Goal: Task Accomplishment & Management: Use online tool/utility

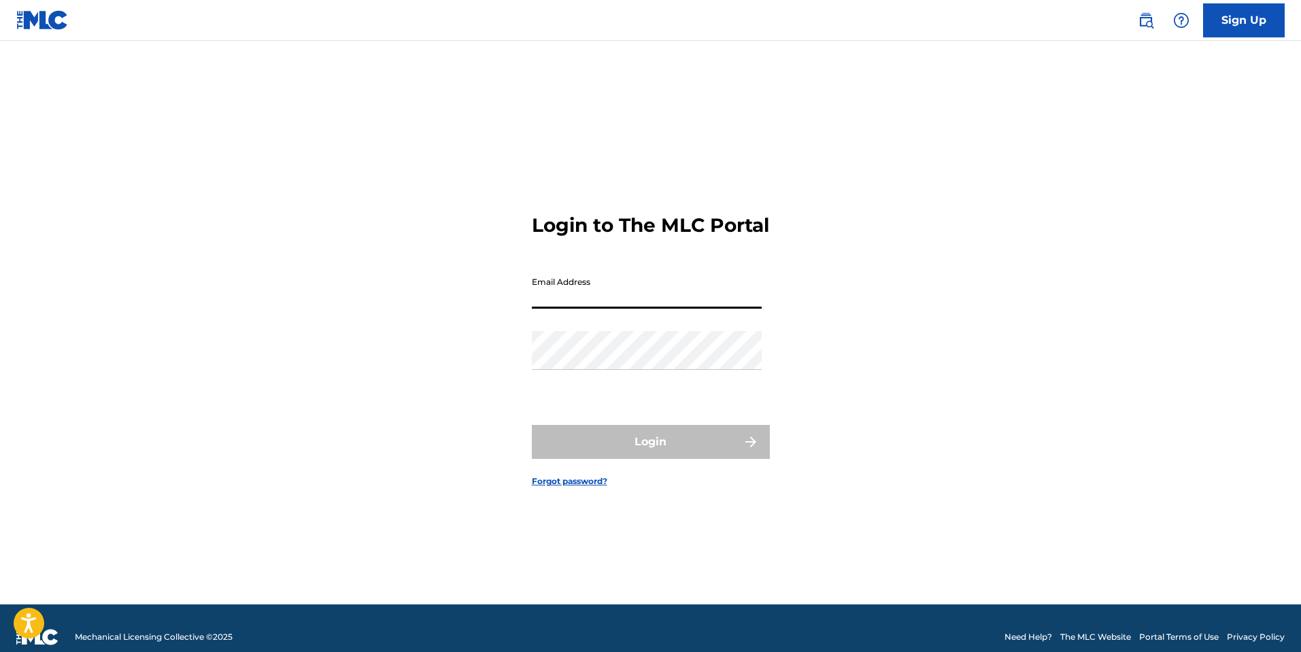
click at [653, 307] on input "Email Address" at bounding box center [647, 289] width 230 height 39
type input "[EMAIL_ADDRESS][DOMAIN_NAME]"
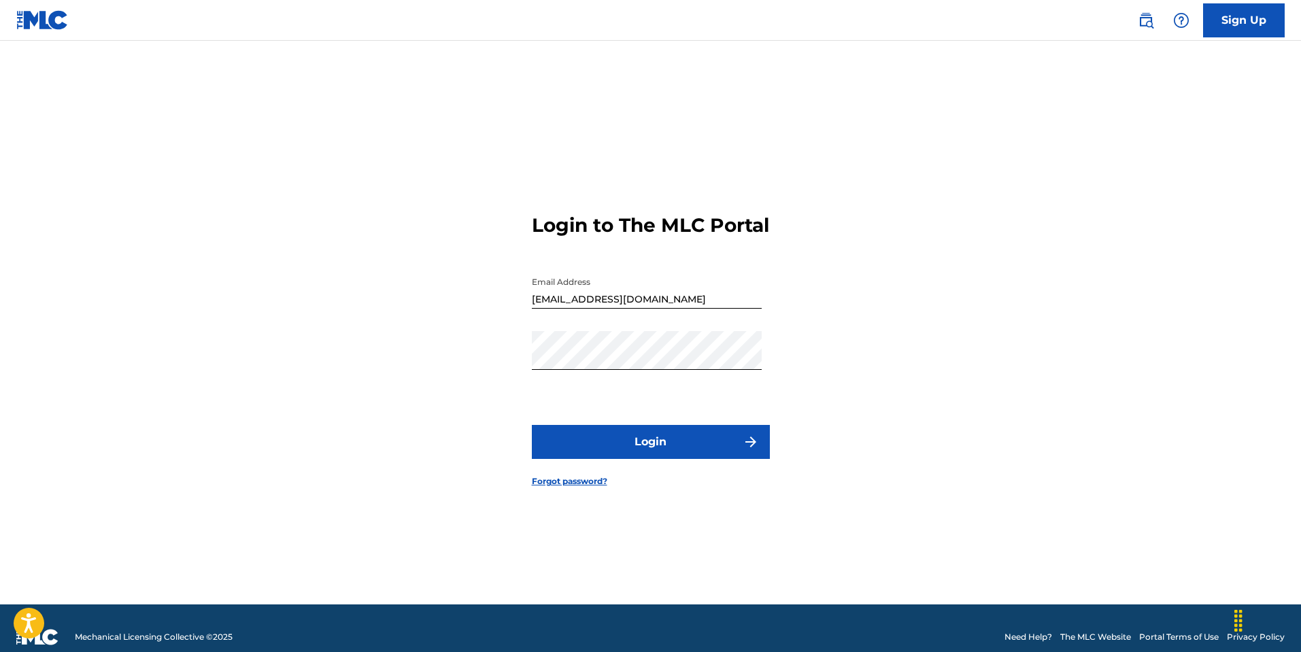
click at [651, 456] on button "Login" at bounding box center [651, 442] width 238 height 34
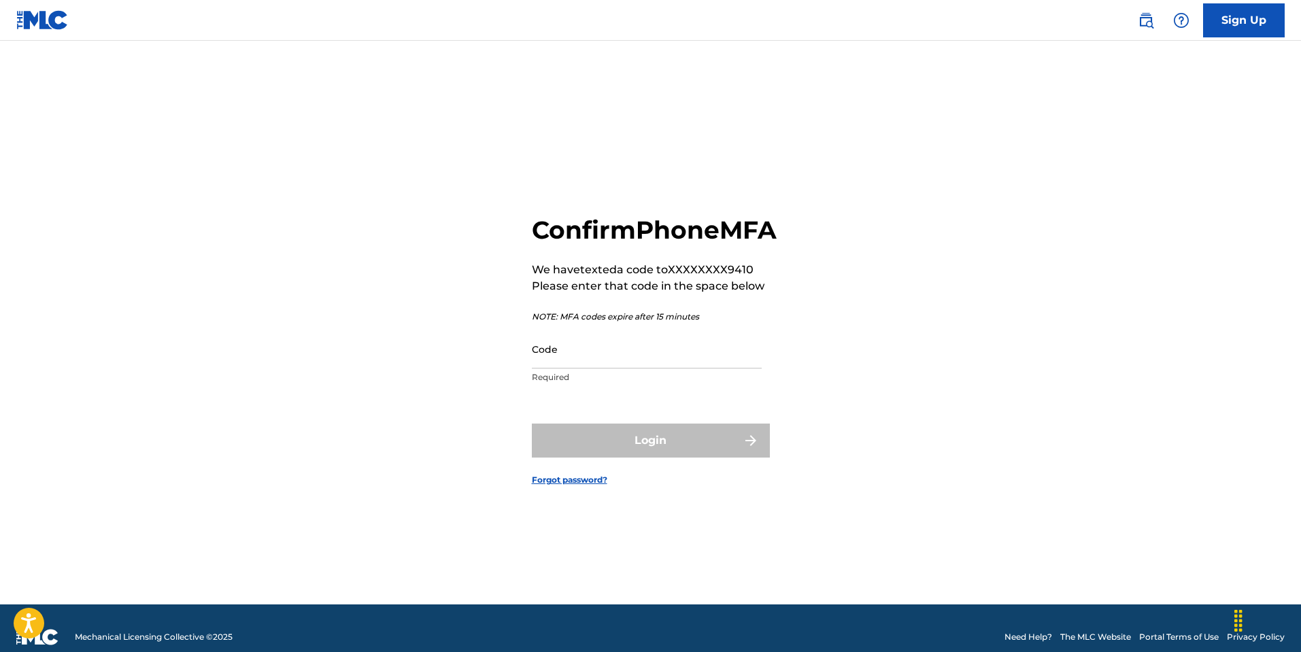
click at [685, 368] on input "Code" at bounding box center [647, 349] width 230 height 39
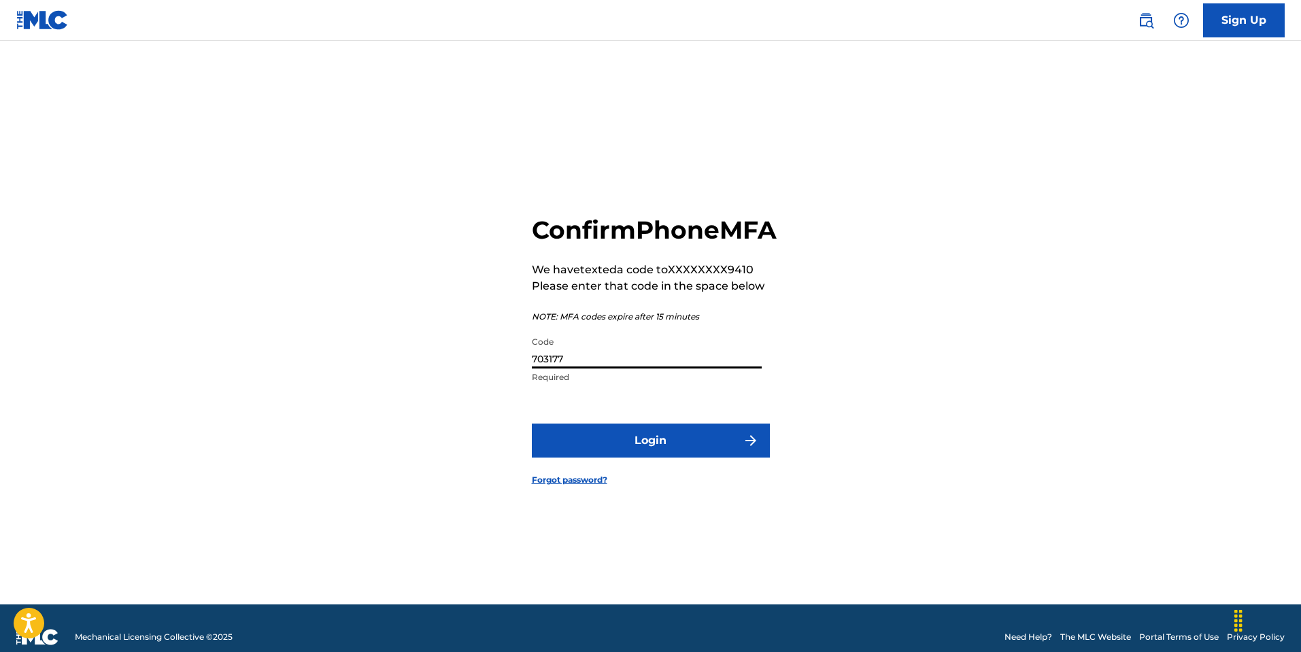
type input "703177"
click at [641, 458] on button "Login" at bounding box center [651, 441] width 238 height 34
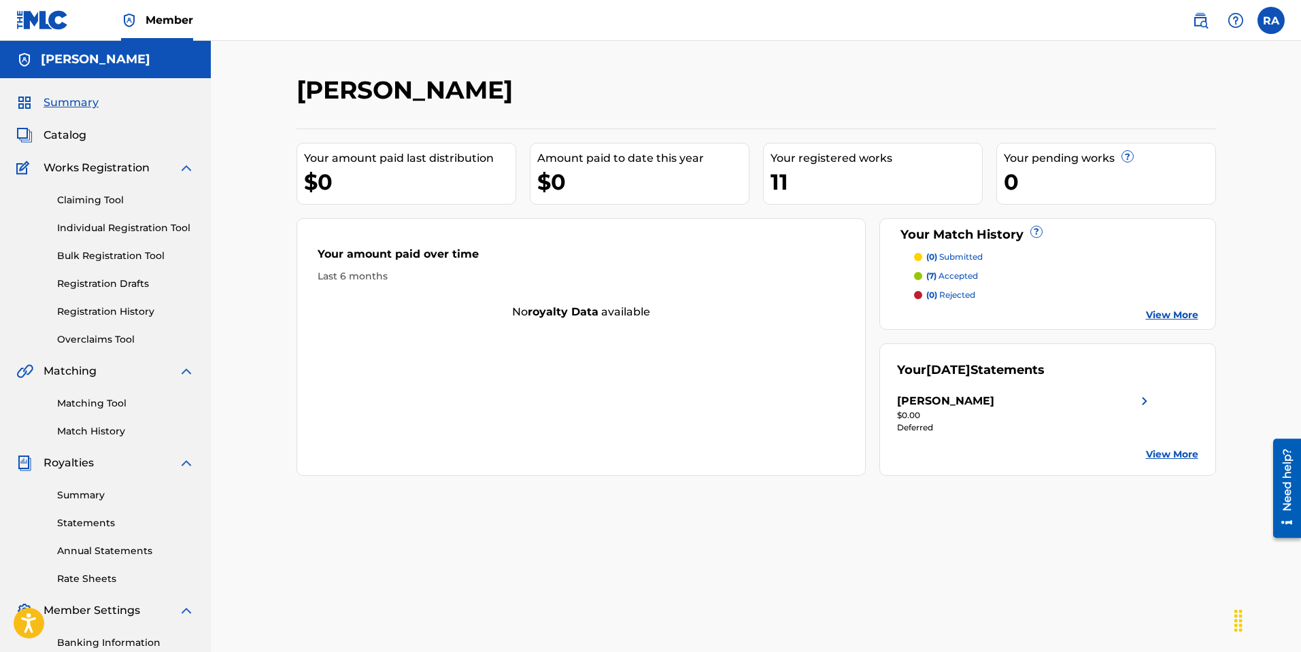
click at [1203, 15] on img at bounding box center [1200, 20] width 16 height 16
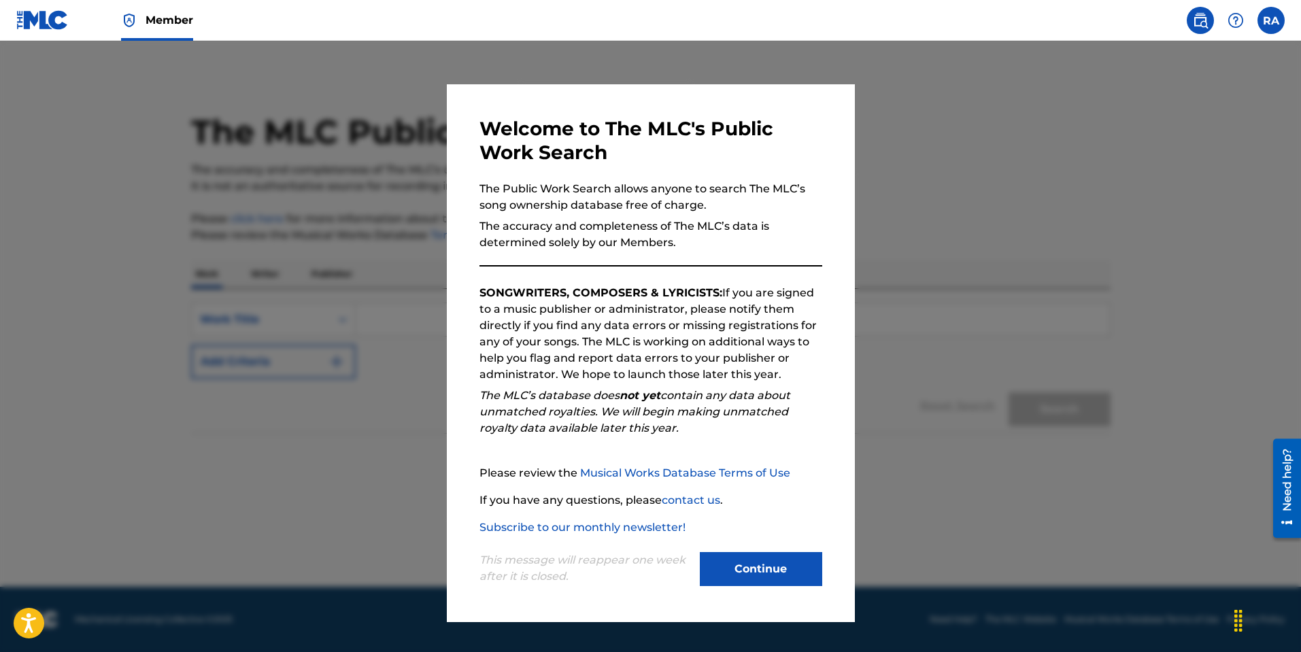
click at [742, 572] on button "Continue" at bounding box center [761, 569] width 122 height 34
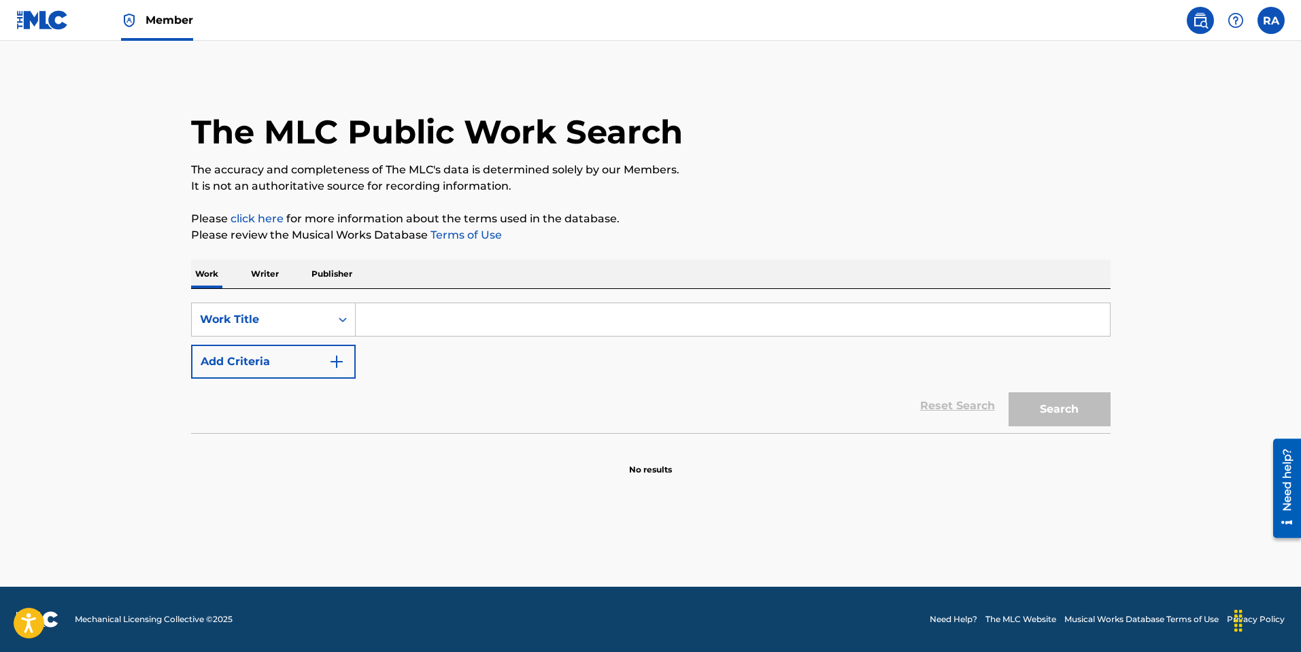
click at [472, 321] on input "Search Form" at bounding box center [733, 319] width 754 height 33
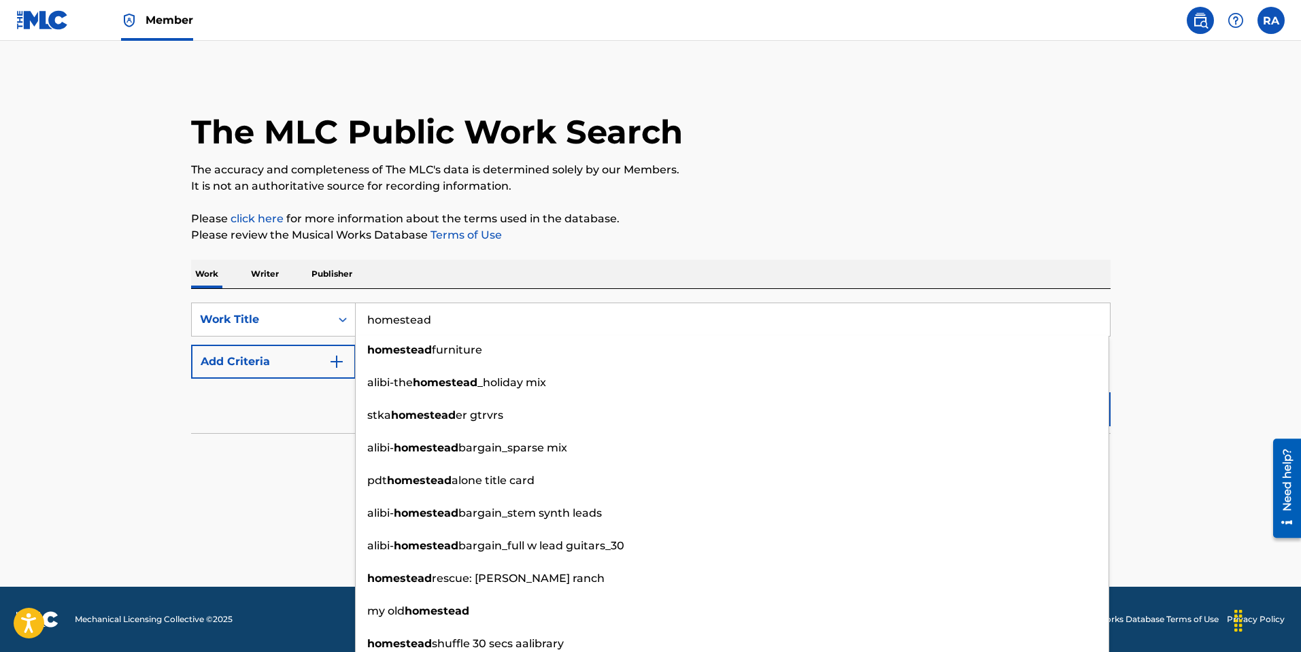
type input "homestead"
click at [320, 400] on div "Reset Search Search" at bounding box center [650, 406] width 919 height 54
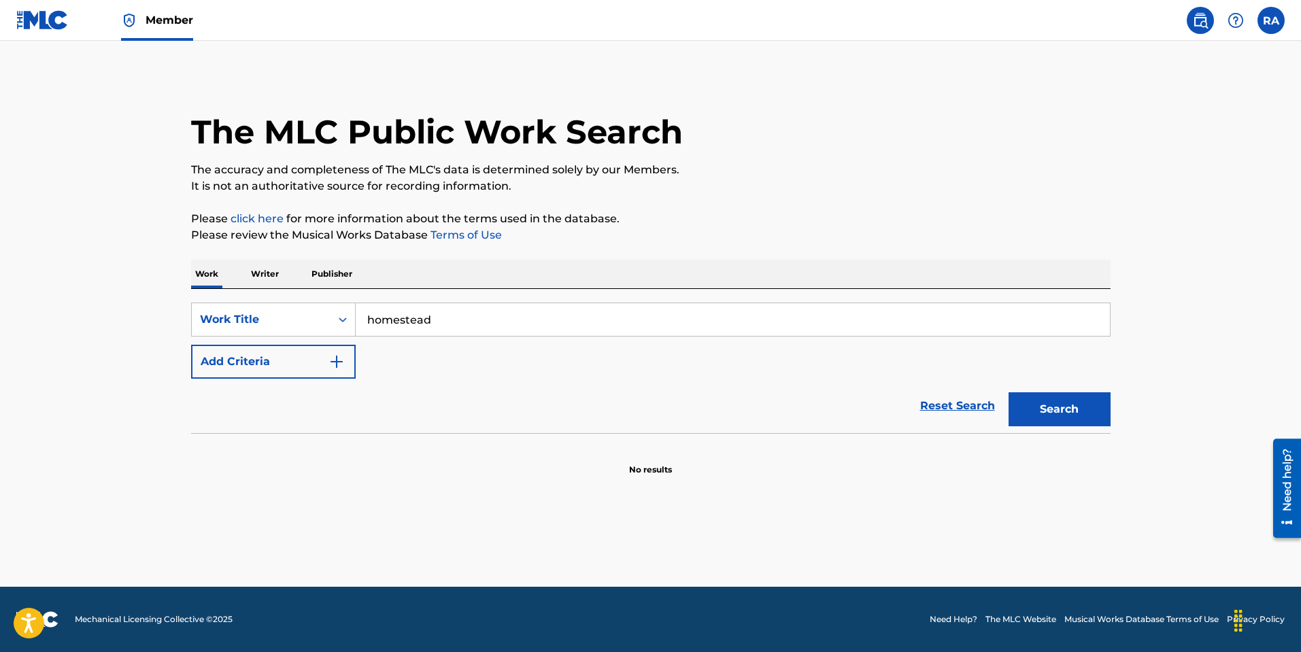
click at [343, 358] on img "Search Form" at bounding box center [336, 362] width 16 height 16
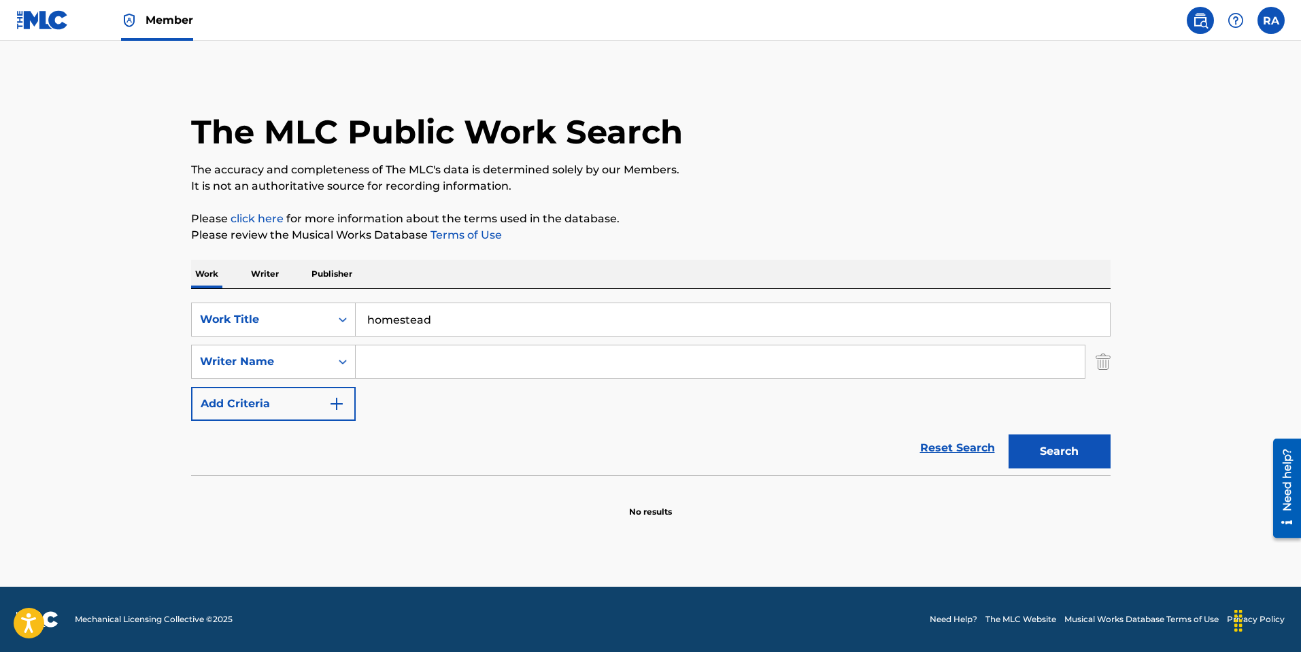
click at [426, 359] on input "Search Form" at bounding box center [720, 361] width 729 height 33
type input "[PERSON_NAME]"
click at [1074, 447] on button "Search" at bounding box center [1059, 451] width 102 height 34
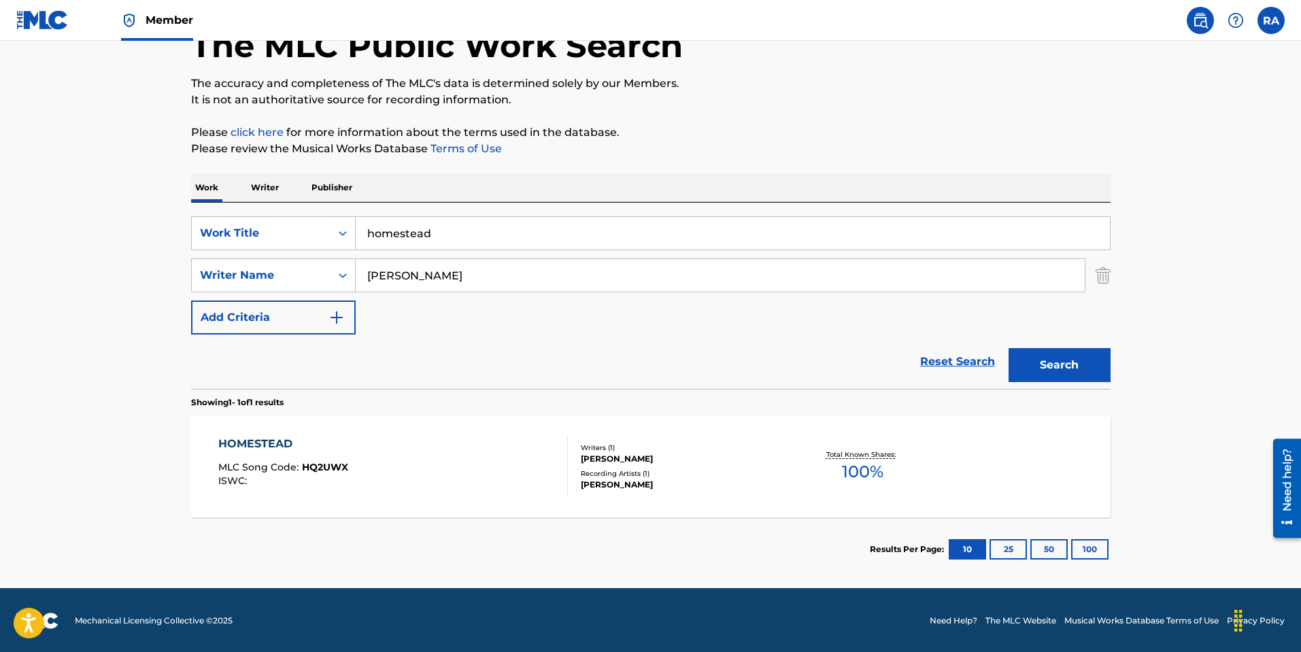
scroll to position [88, 0]
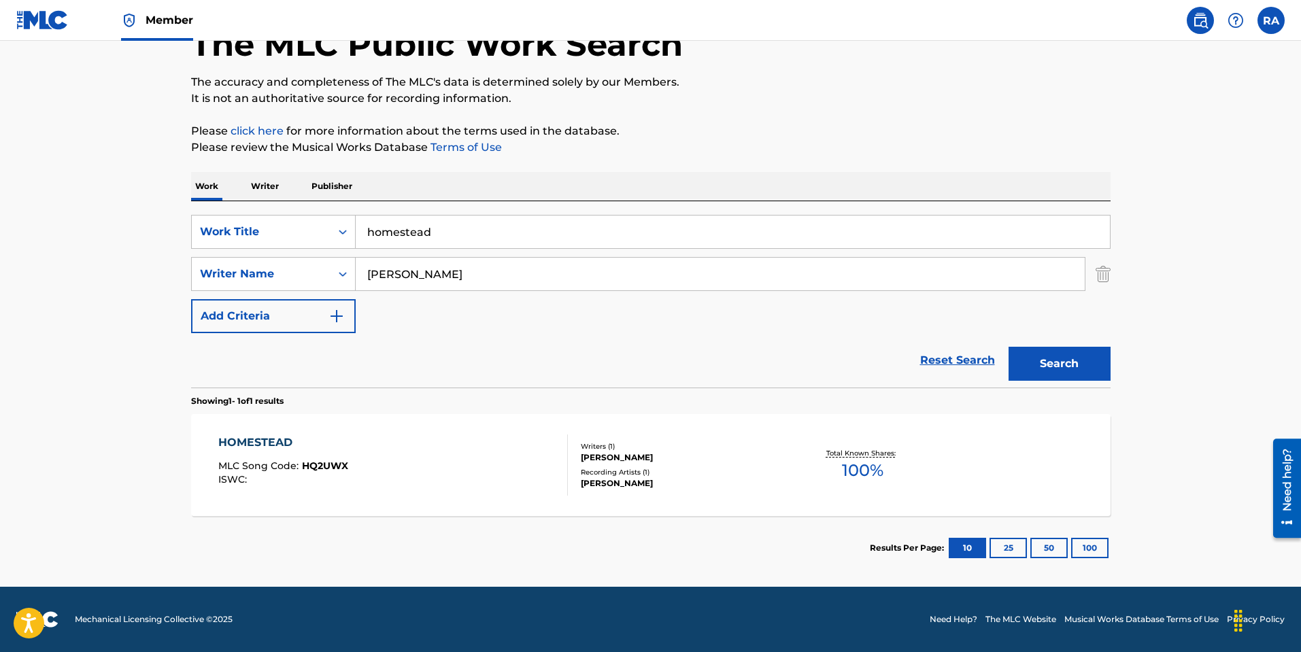
click at [631, 472] on div "Recording Artists ( 1 )" at bounding box center [683, 472] width 205 height 10
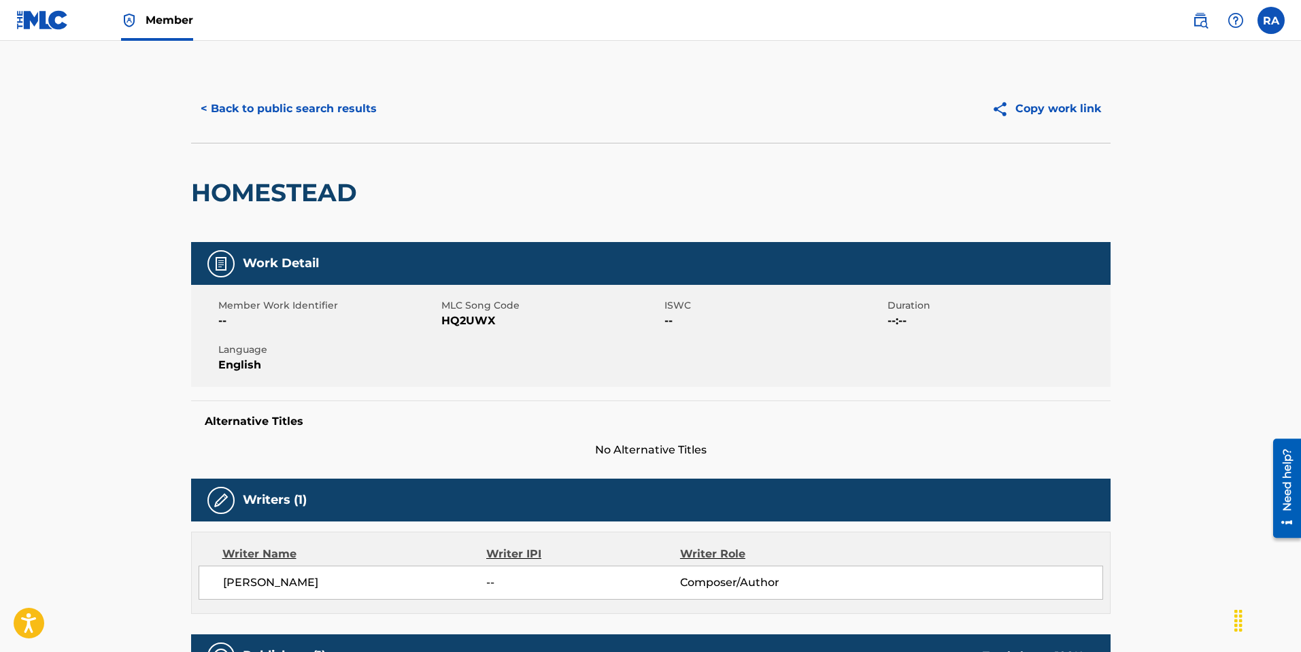
click at [243, 105] on button "< Back to public search results" at bounding box center [288, 109] width 195 height 34
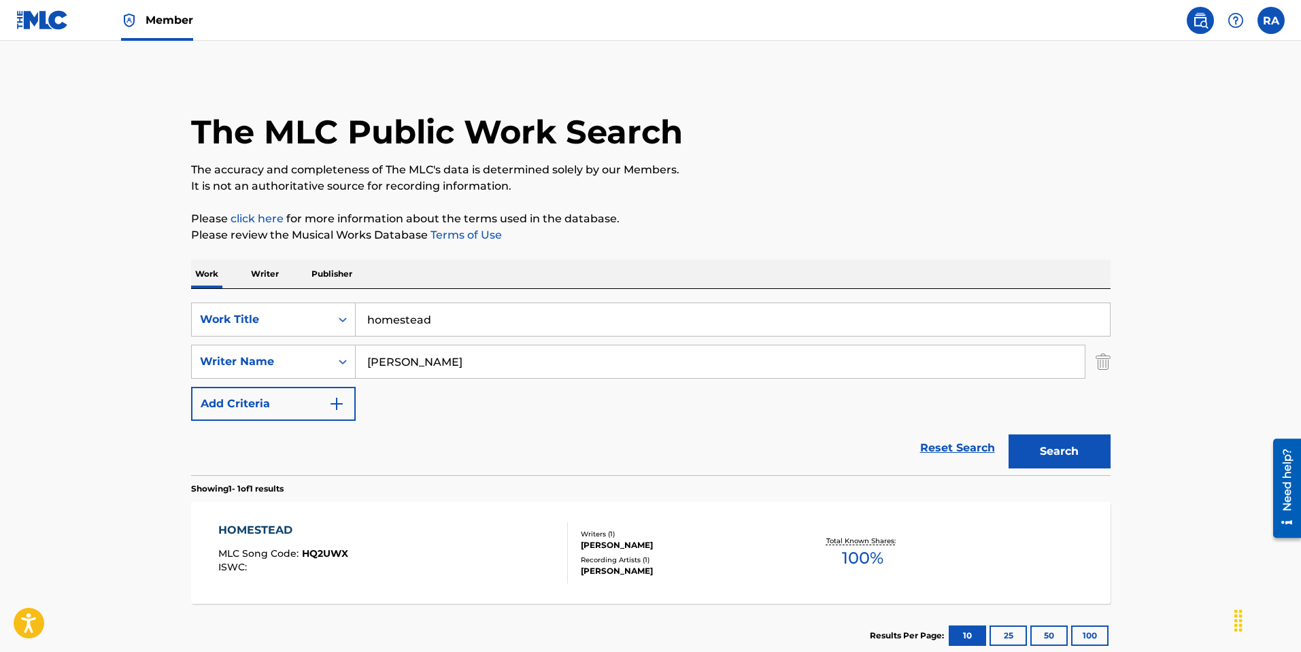
scroll to position [10, 0]
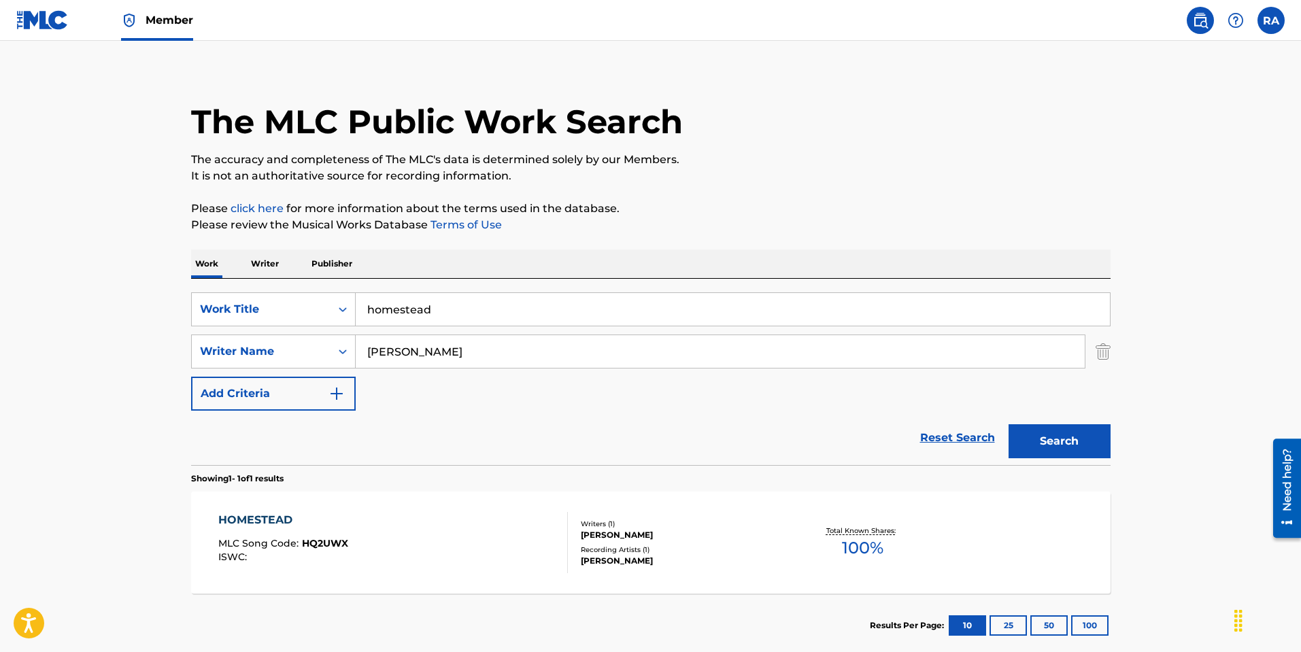
click at [156, 27] on span "Member" at bounding box center [169, 20] width 48 height 16
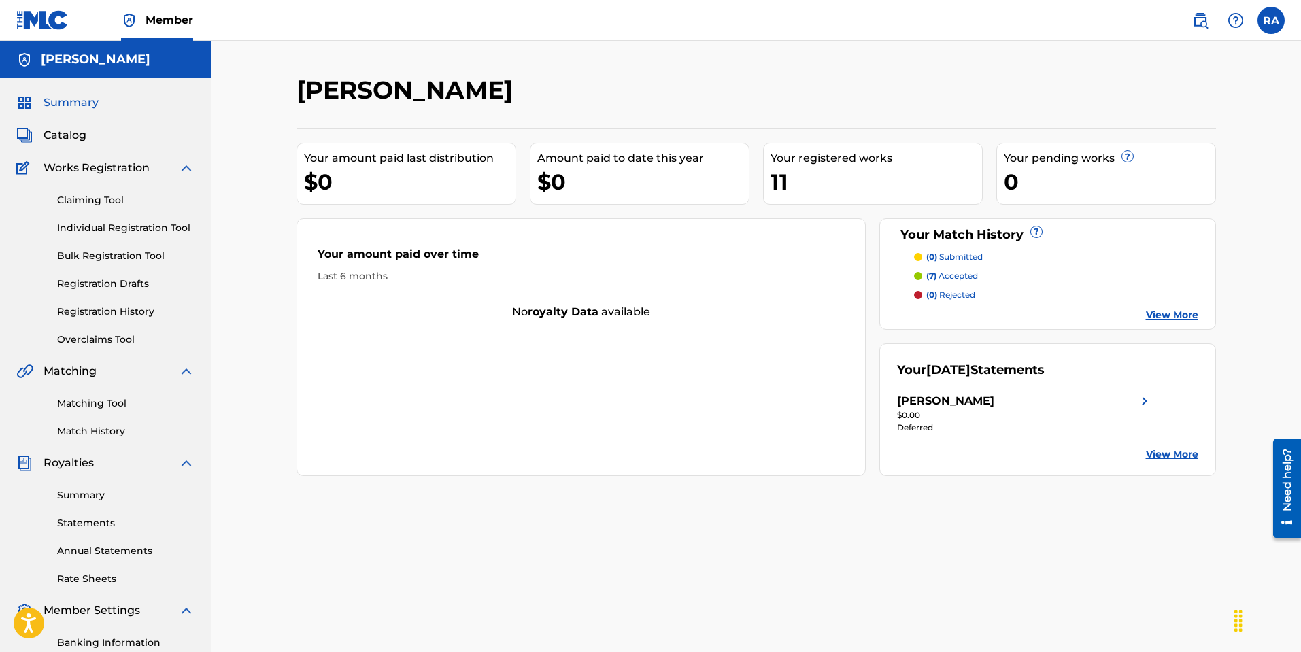
click at [82, 201] on link "Claiming Tool" at bounding box center [125, 200] width 137 height 14
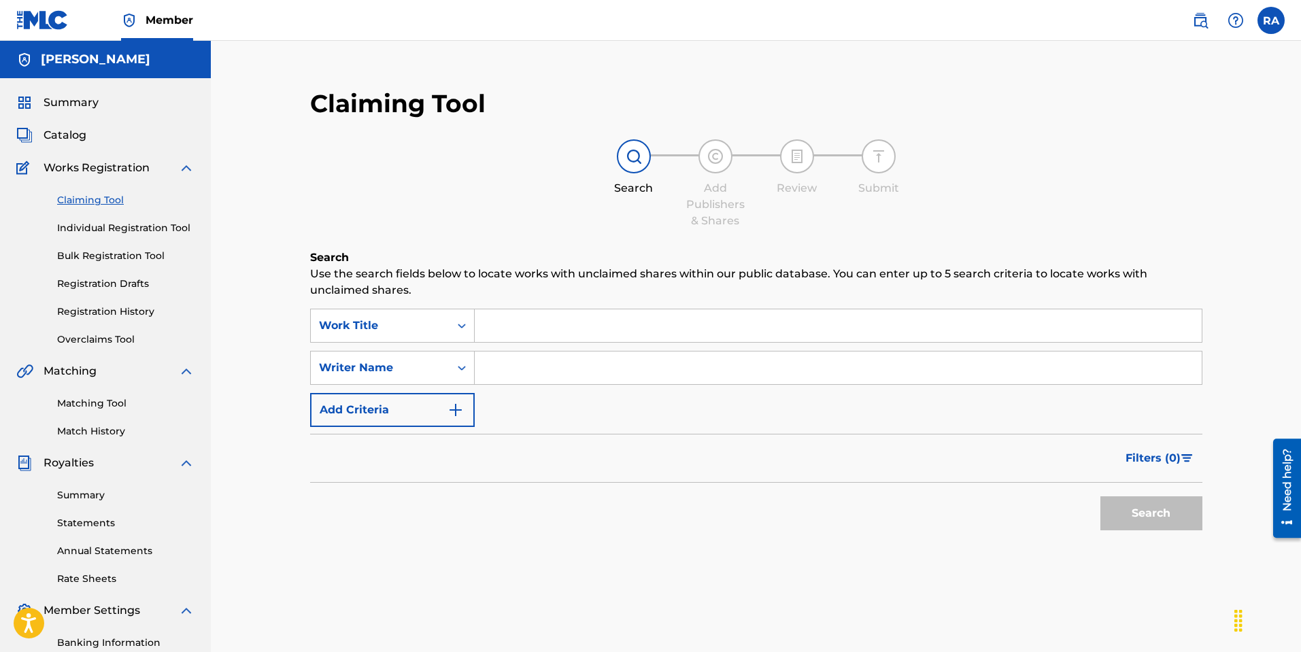
click at [535, 331] on input "Search Form" at bounding box center [838, 325] width 727 height 33
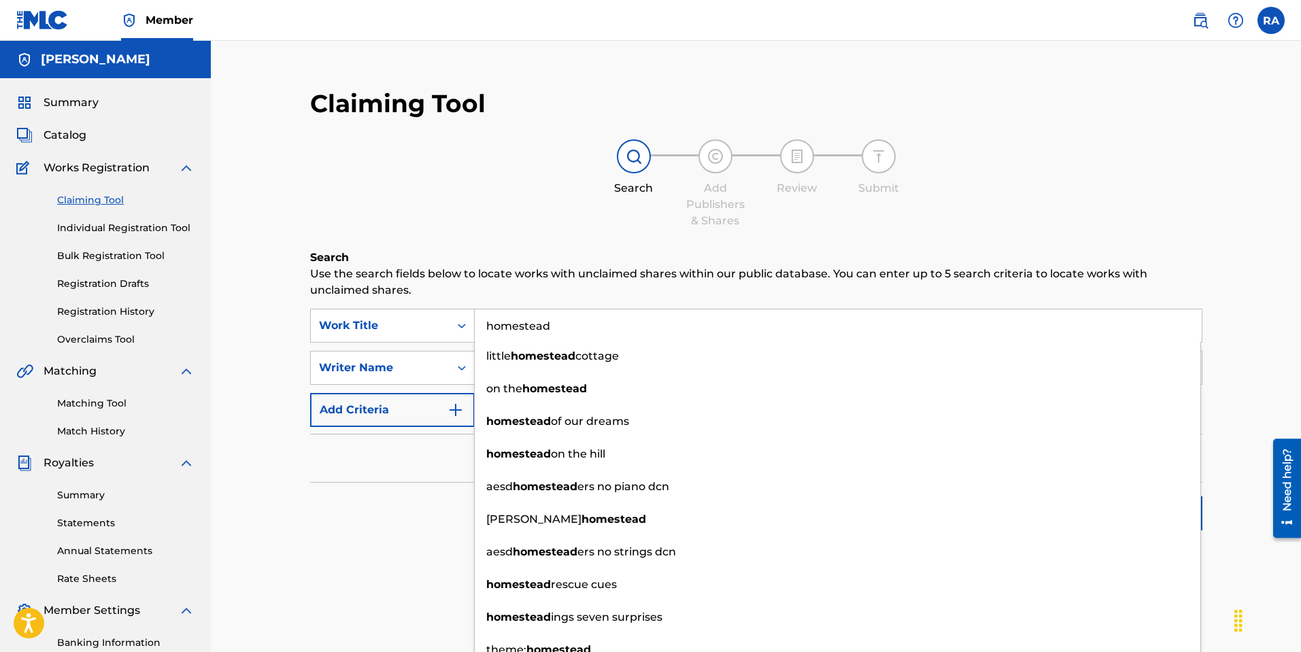
type input "homestead"
click at [390, 546] on div "Search Use the search fields below to locate works with unclaimed shares within…" at bounding box center [756, 427] width 892 height 356
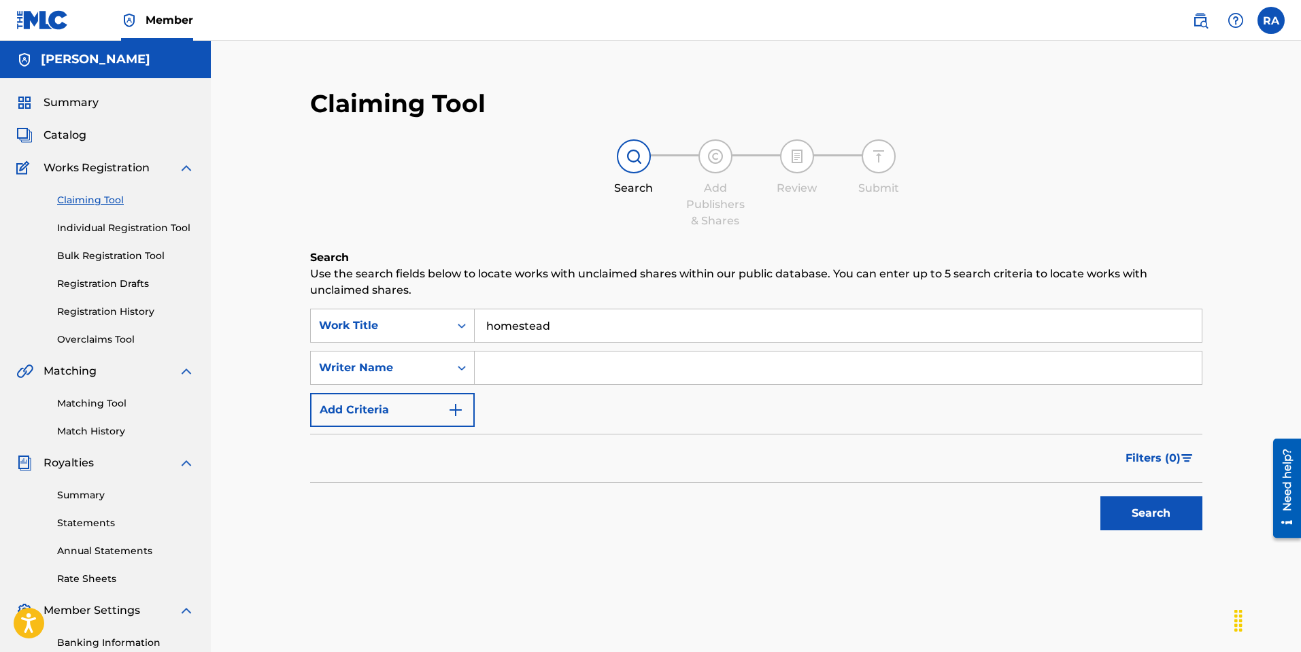
click at [506, 370] on input "Search Form" at bounding box center [838, 367] width 727 height 33
type input "[PERSON_NAME]"
click at [1165, 515] on button "Search" at bounding box center [1151, 513] width 102 height 34
